Goal: Task Accomplishment & Management: Manage account settings

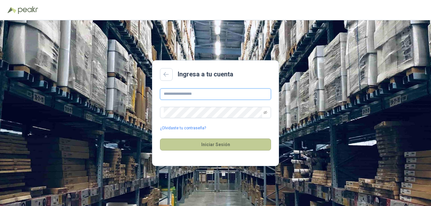
type input "**********"
click at [214, 148] on button "Iniciar Sesión" at bounding box center [215, 145] width 111 height 12
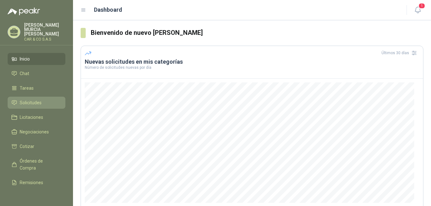
click at [35, 97] on link "Solicitudes" at bounding box center [37, 103] width 58 height 12
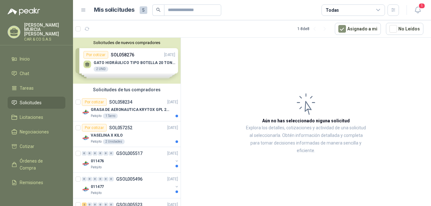
click at [164, 64] on div "Solicitudes de nuevos compradores Por cotizar SOL058276 [DATE] GATO HIDRÁULICO …" at bounding box center [127, 61] width 108 height 46
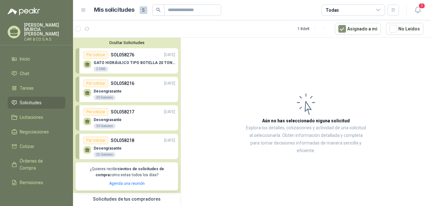
click at [236, 69] on article "Aún no has seleccionado niguna solicitud Explora los detalles, cotizaciones y a…" at bounding box center [306, 123] width 250 height 171
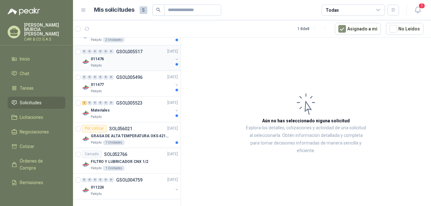
scroll to position [212, 0]
click at [145, 189] on div "011224" at bounding box center [132, 188] width 82 height 8
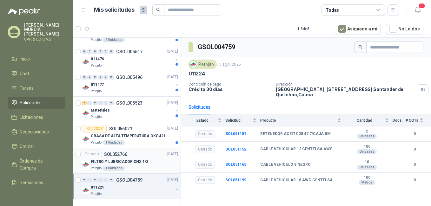
click at [139, 159] on div "FILTRO Y LUBRICADOR CNX 1/2" at bounding box center [134, 163] width 87 height 8
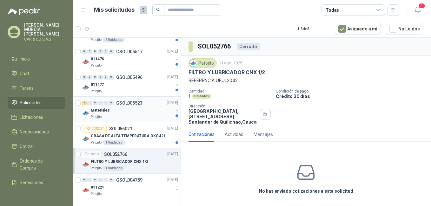
click at [132, 116] on div "Patojito" at bounding box center [132, 117] width 82 height 5
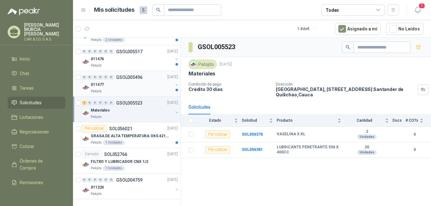
click at [138, 83] on div "011477" at bounding box center [132, 85] width 82 height 8
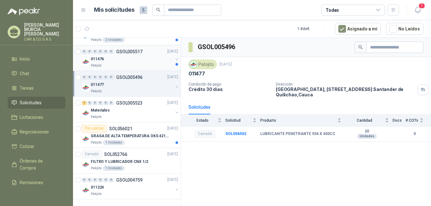
click at [145, 61] on div "011476" at bounding box center [132, 60] width 82 height 8
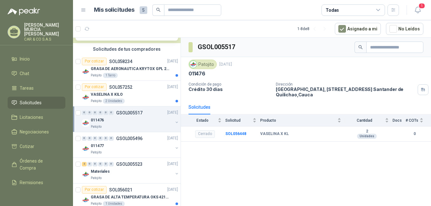
scroll to position [148, 0]
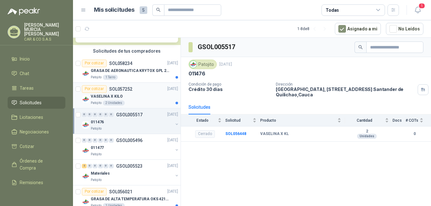
click at [138, 100] on div "VASELINA X KILO" at bounding box center [134, 97] width 87 height 8
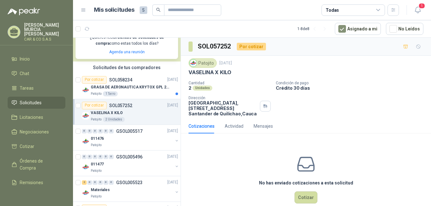
scroll to position [85, 0]
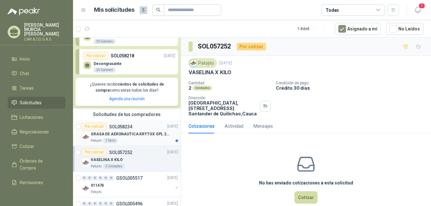
click at [125, 138] on div "GRASA DE AERONAUTICA KRYTOX GPL 207 (SE ADJUNTA IMAGEN DE REFERENCIA)" at bounding box center [134, 135] width 87 height 8
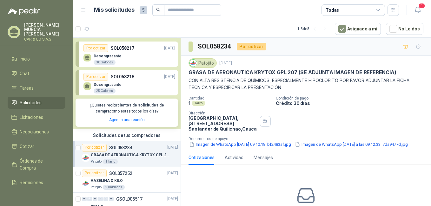
scroll to position [53, 0]
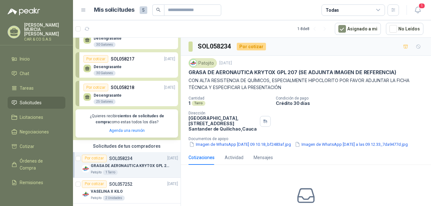
click at [137, 94] on div "Desengrasante 25 Galones" at bounding box center [130, 97] width 92 height 13
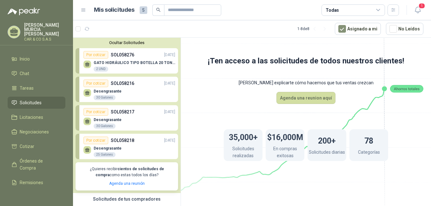
click at [131, 152] on div "Desengrasante 25 Galones" at bounding box center [130, 151] width 92 height 13
click at [43, 114] on span "Licitaciones" at bounding box center [32, 117] width 24 height 7
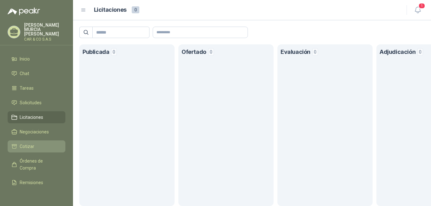
click at [43, 141] on link "Cotizar" at bounding box center [37, 147] width 58 height 12
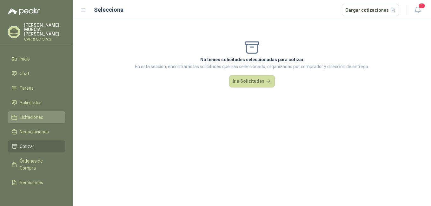
click at [50, 114] on li "Licitaciones" at bounding box center [36, 117] width 50 height 7
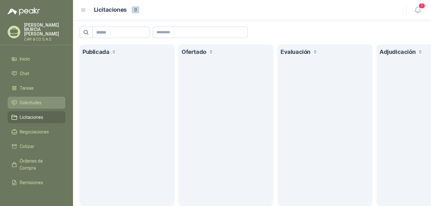
click at [55, 101] on li "Solicitudes" at bounding box center [36, 102] width 50 height 7
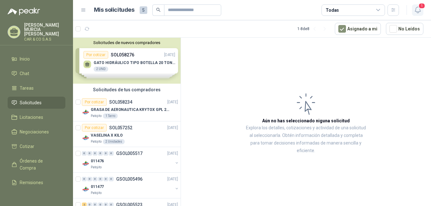
click at [420, 9] on span "1" at bounding box center [422, 6] width 7 height 6
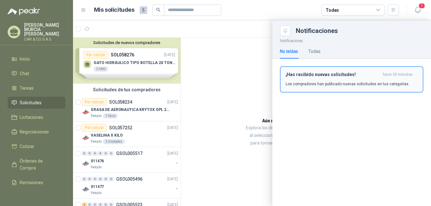
click at [391, 83] on p "Los compradores han publicado nuevas solicitudes en tus categorías." at bounding box center [348, 84] width 124 height 6
